Goal: Task Accomplishment & Management: Manage account settings

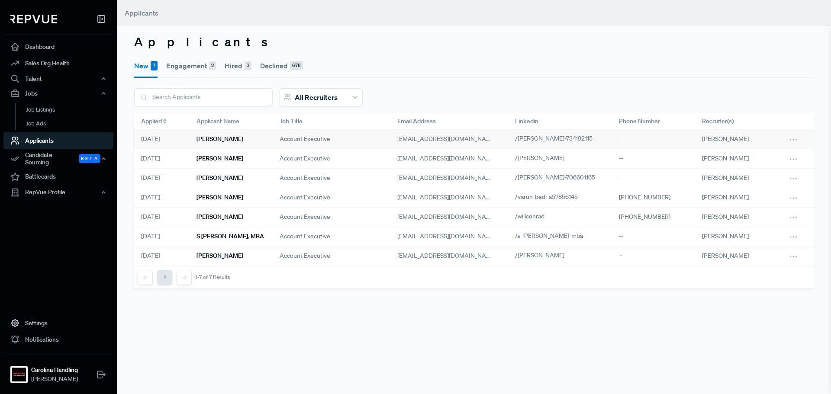
click at [228, 143] on div "Devlin Berry" at bounding box center [230, 139] width 83 height 19
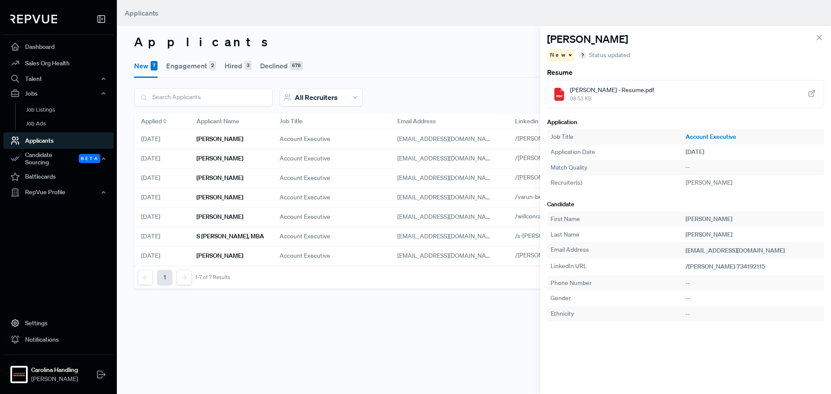
click at [609, 97] on span "98.53 KB" at bounding box center [612, 99] width 84 height 8
click at [565, 57] on div "New" at bounding box center [560, 55] width 27 height 13
click at [569, 87] on span "Declined" at bounding box center [566, 85] width 24 height 8
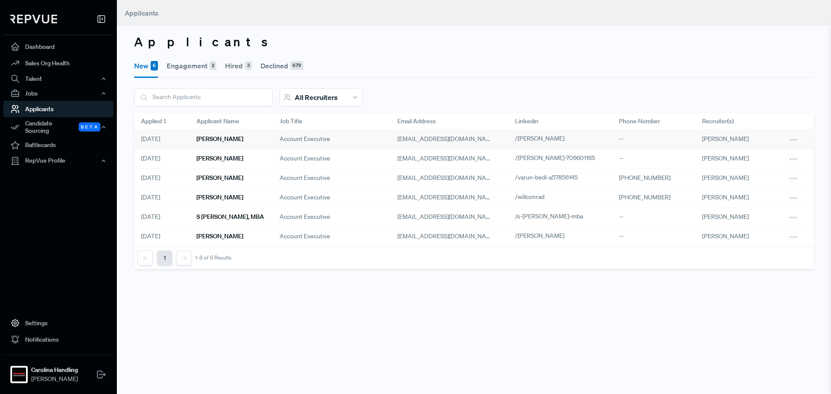
click at [266, 141] on div "Ian Ellwood" at bounding box center [230, 139] width 83 height 19
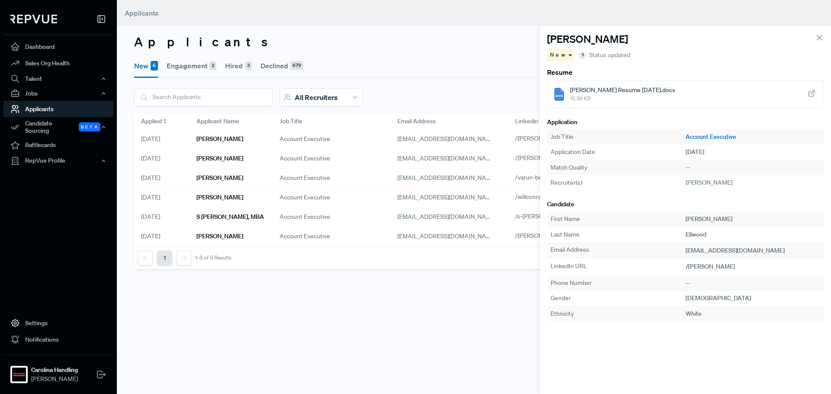
click at [637, 100] on span "15.39 KB" at bounding box center [622, 99] width 105 height 8
click at [558, 52] on span "New" at bounding box center [558, 55] width 17 height 8
click at [565, 86] on span "Declined" at bounding box center [566, 85] width 24 height 8
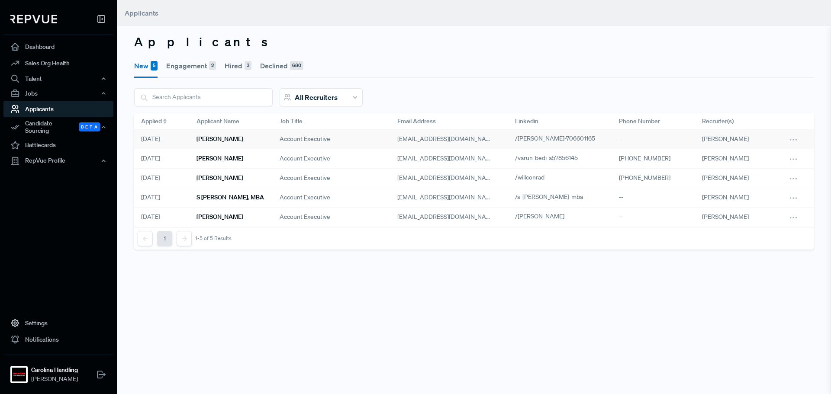
click at [281, 141] on span "Account Executive" at bounding box center [304, 139] width 51 height 9
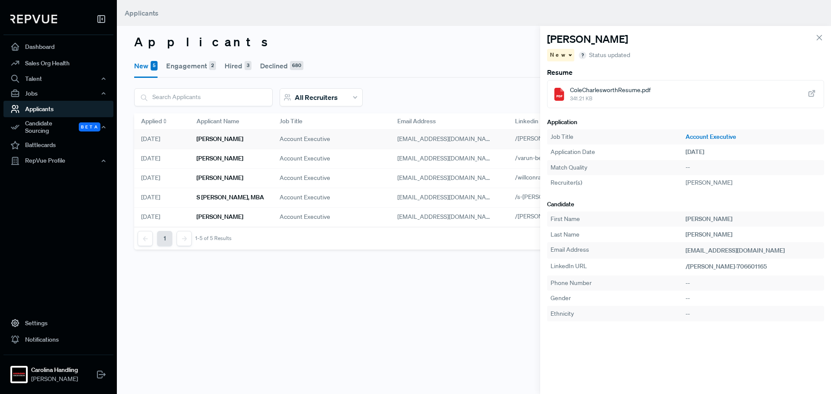
click at [606, 100] on span "341.21 KB" at bounding box center [610, 99] width 80 height 8
click at [554, 54] on span "New" at bounding box center [558, 55] width 17 height 8
click at [561, 85] on span "Declined" at bounding box center [566, 85] width 24 height 8
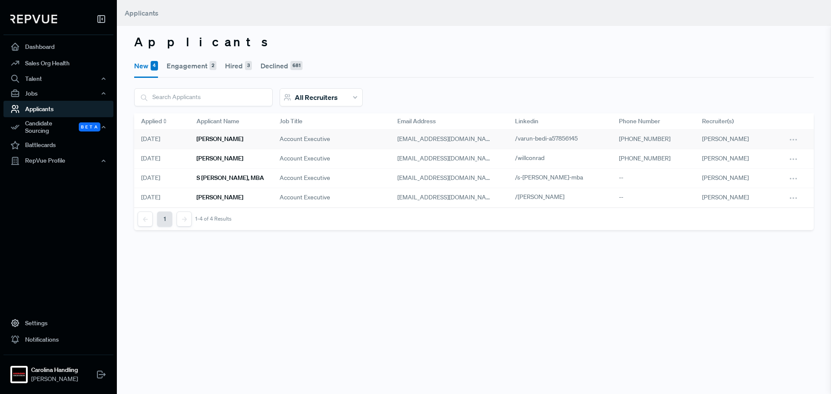
click at [234, 138] on div "[PERSON_NAME]" at bounding box center [230, 139] width 83 height 19
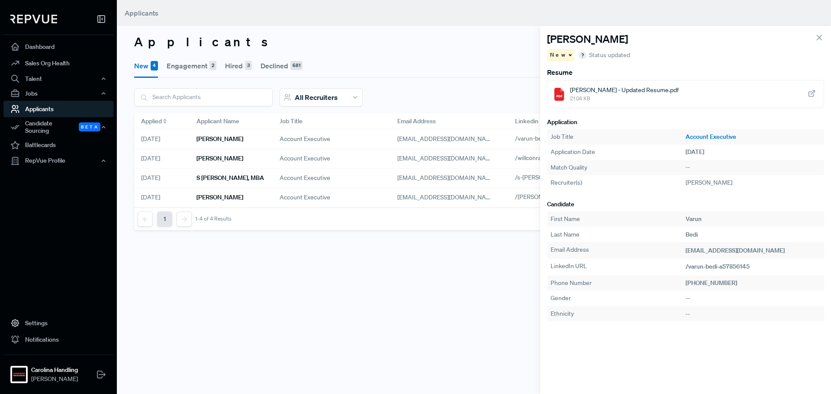
click at [596, 101] on span "21.04 KB" at bounding box center [624, 99] width 109 height 8
click at [561, 53] on div "New" at bounding box center [560, 55] width 27 height 13
click at [560, 81] on span "Declined" at bounding box center [566, 85] width 24 height 8
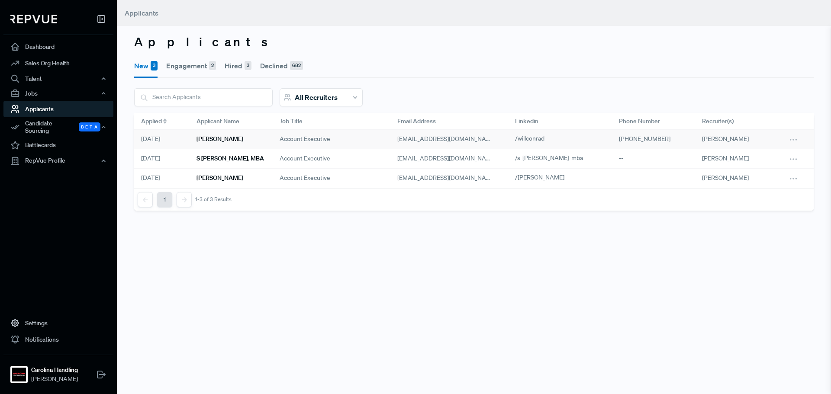
click at [222, 141] on h6 "[PERSON_NAME]" at bounding box center [219, 138] width 47 height 7
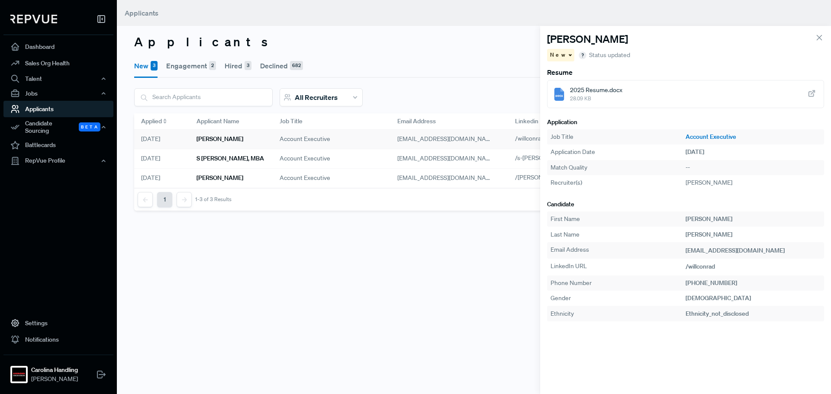
click at [615, 100] on span "28.09 KB" at bounding box center [596, 99] width 52 height 8
click at [697, 266] on span "/willconrad" at bounding box center [699, 267] width 29 height 8
click at [562, 56] on div "New" at bounding box center [560, 55] width 27 height 13
click at [567, 72] on span "Engagement" at bounding box center [571, 71] width 35 height 8
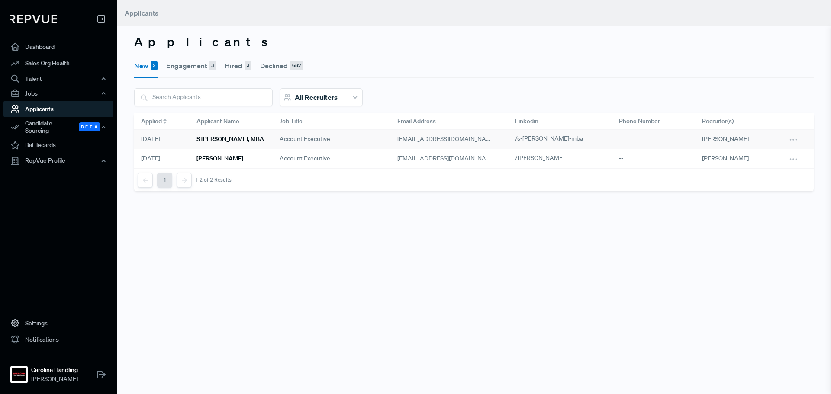
click at [228, 144] on div "S [PERSON_NAME], MBA" at bounding box center [230, 139] width 83 height 19
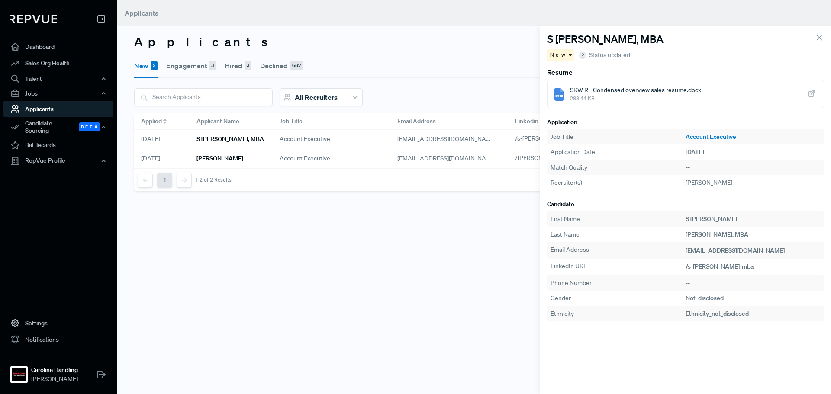
click at [595, 96] on span "288.44 KB" at bounding box center [635, 99] width 131 height 8
click at [584, 91] on span "SRW RE Condensed overview sales resume.docx" at bounding box center [635, 90] width 131 height 9
click at [559, 58] on span "New" at bounding box center [558, 55] width 17 height 8
click at [560, 83] on span "Declined" at bounding box center [566, 85] width 24 height 8
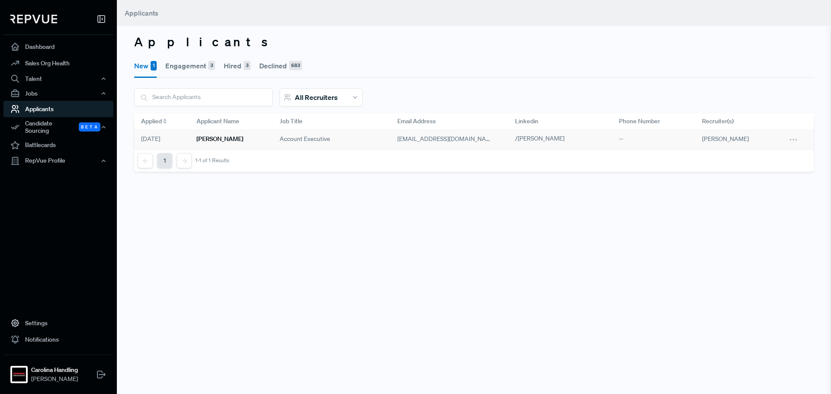
click at [242, 141] on h6 "[PERSON_NAME]" at bounding box center [219, 138] width 47 height 7
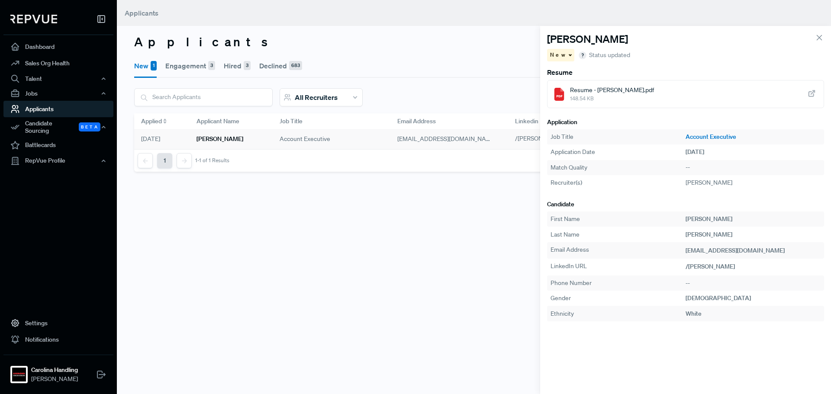
click at [642, 90] on span "Resume - [PERSON_NAME].pdf" at bounding box center [612, 90] width 84 height 9
click at [554, 52] on span "New" at bounding box center [558, 55] width 17 height 8
click at [562, 84] on span "Declined" at bounding box center [566, 85] width 24 height 8
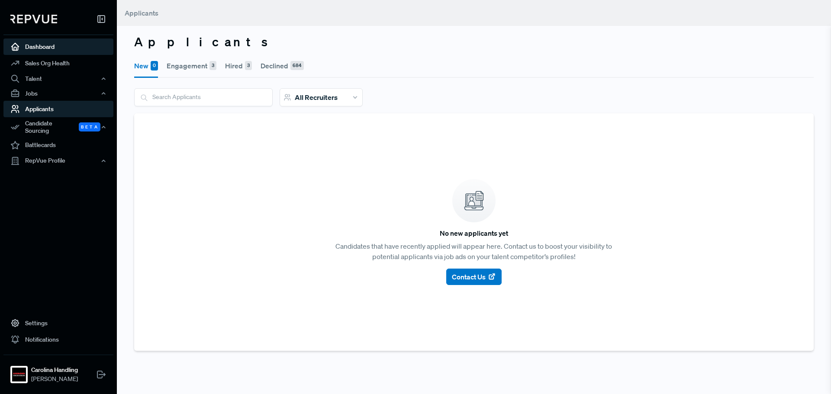
click at [60, 52] on link "Dashboard" at bounding box center [58, 47] width 110 height 16
